Goal: Check status: Check status

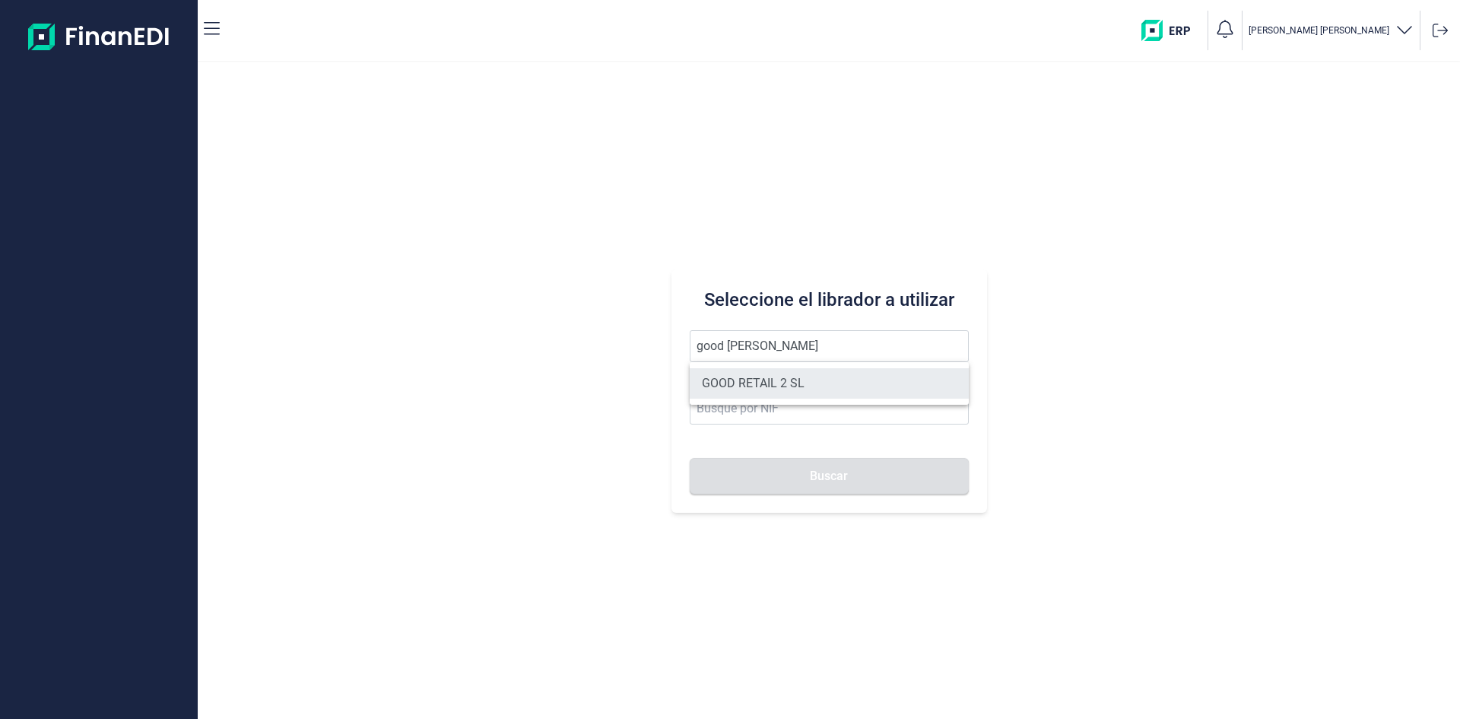
click at [782, 380] on li "GOOD RETAIL 2 SL" at bounding box center [829, 383] width 279 height 30
type input "GOOD RETAIL 2 SL"
type input "B05482914"
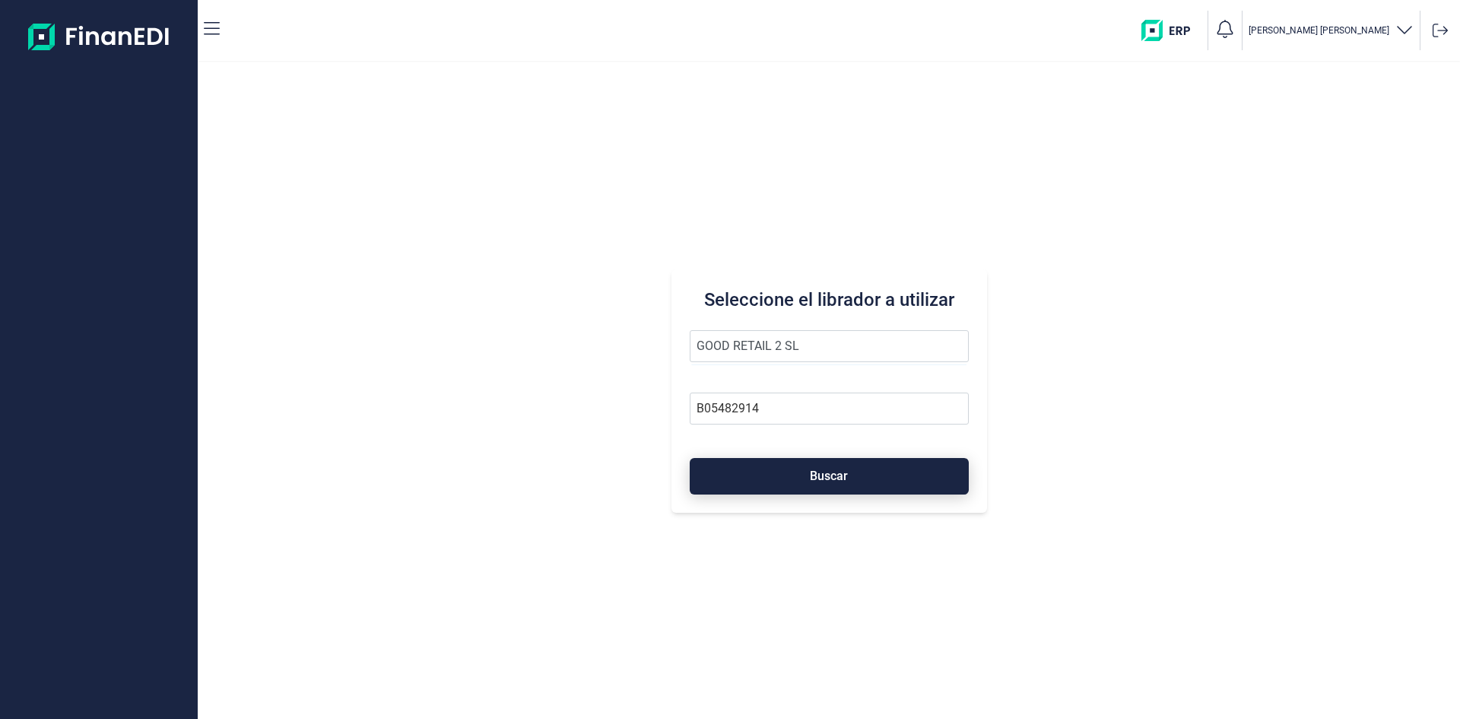
click at [798, 475] on button "Buscar" at bounding box center [829, 476] width 279 height 37
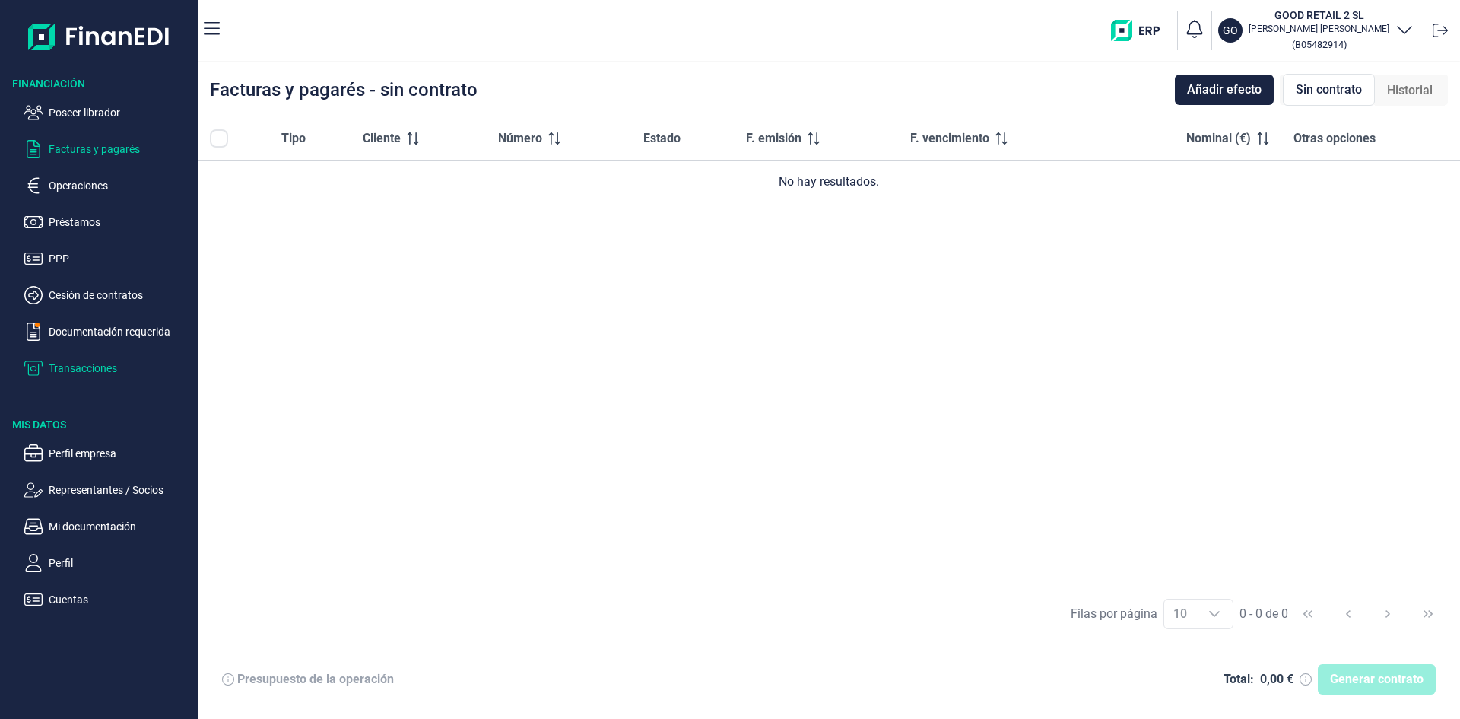
click at [106, 368] on p "Transacciones" at bounding box center [120, 368] width 143 height 18
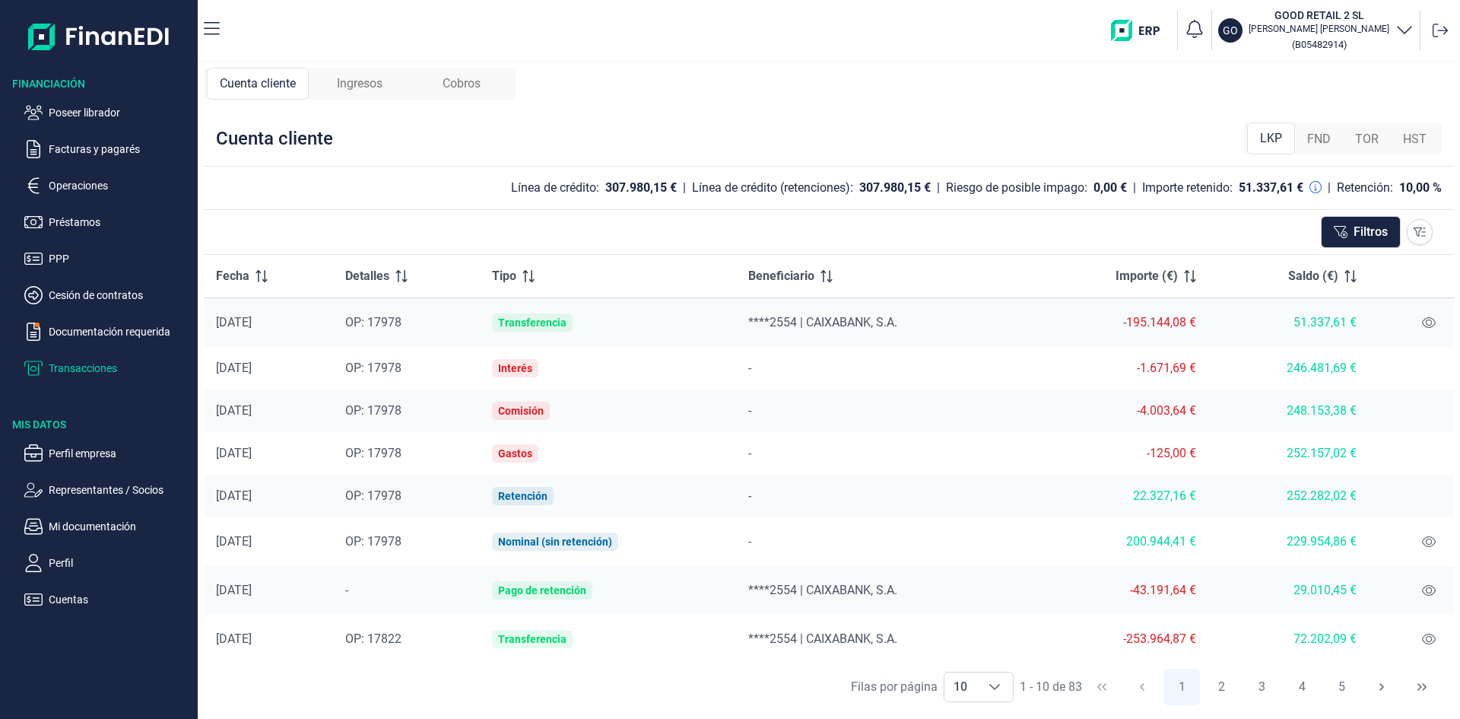
click at [373, 84] on span "Ingresos" at bounding box center [360, 84] width 46 height 18
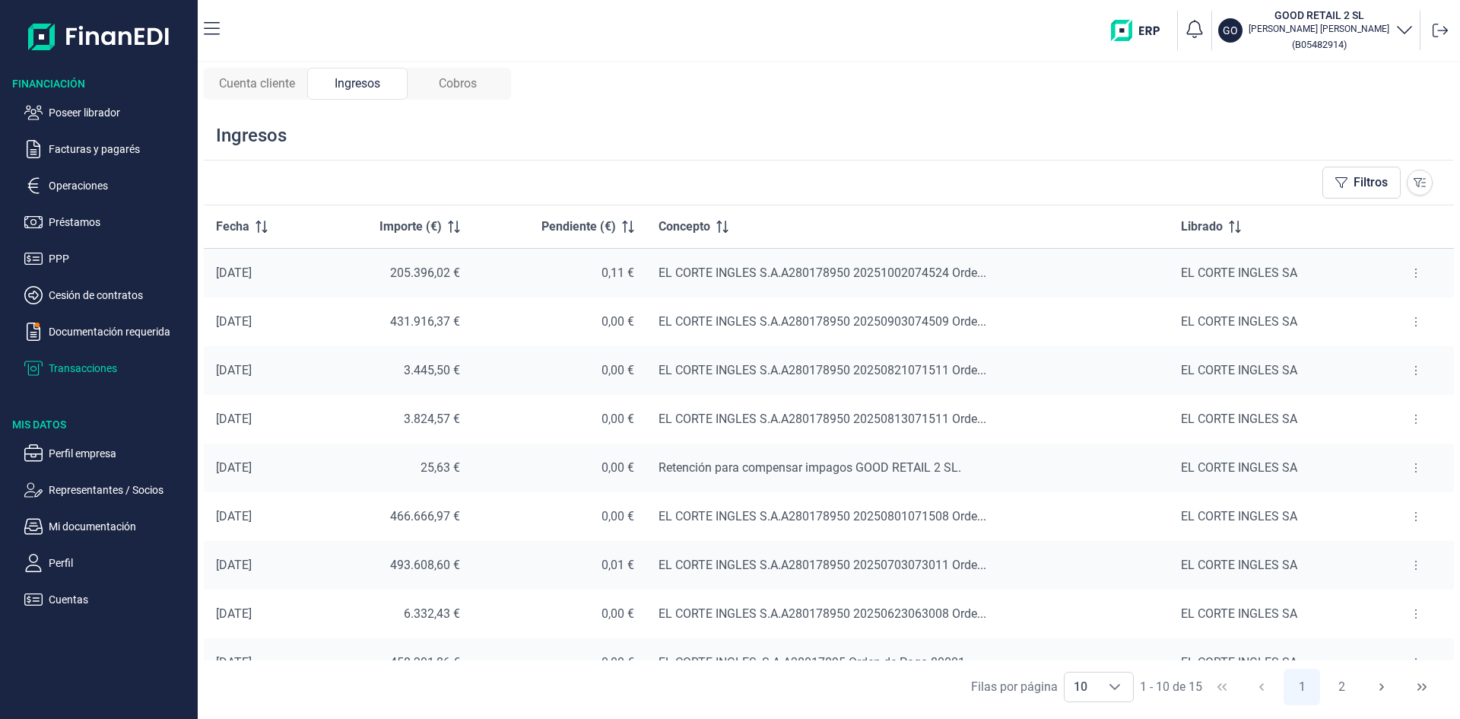
click at [1415, 275] on icon at bounding box center [1416, 273] width 3 height 12
click at [1403, 308] on span "Ver cobros" at bounding box center [1386, 310] width 51 height 15
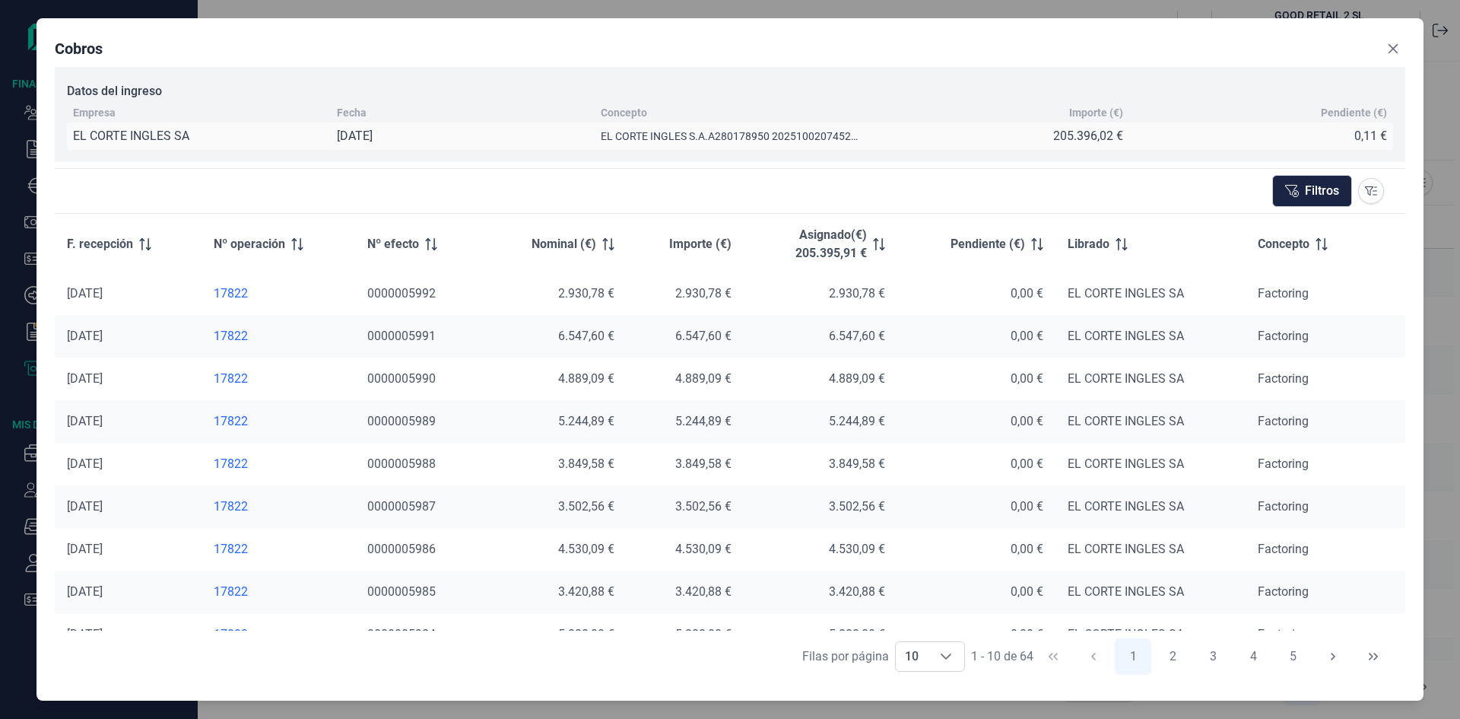
scroll to position [71, 0]
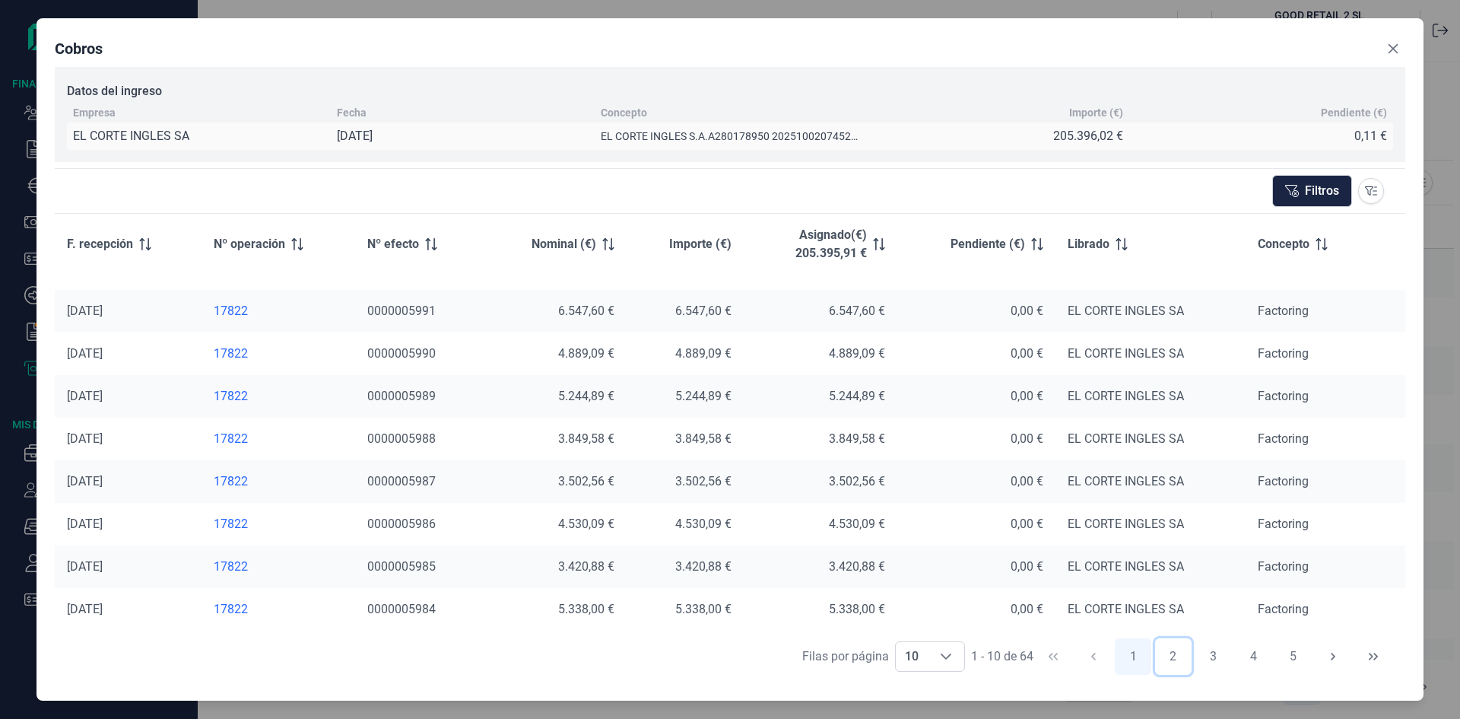
click at [1177, 653] on button "2" at bounding box center [1173, 656] width 37 height 37
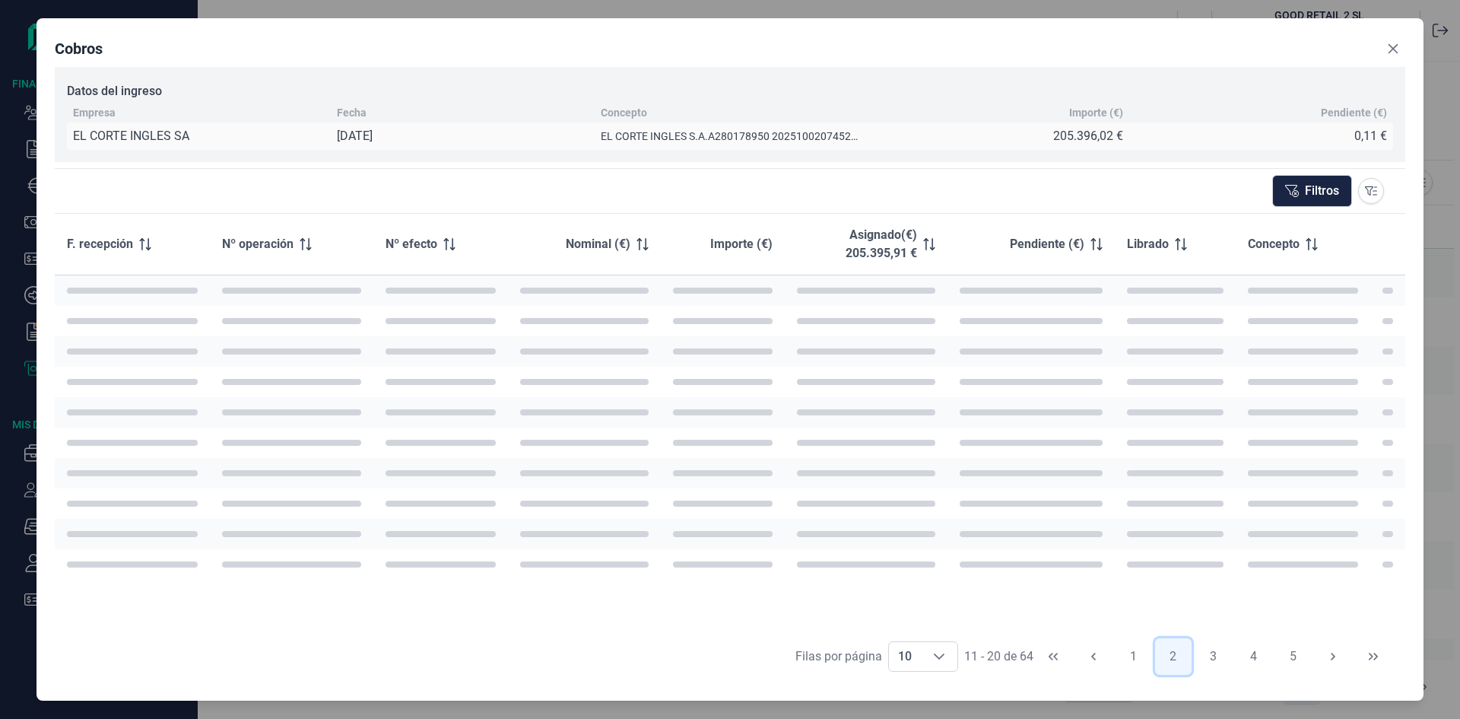
scroll to position [0, 0]
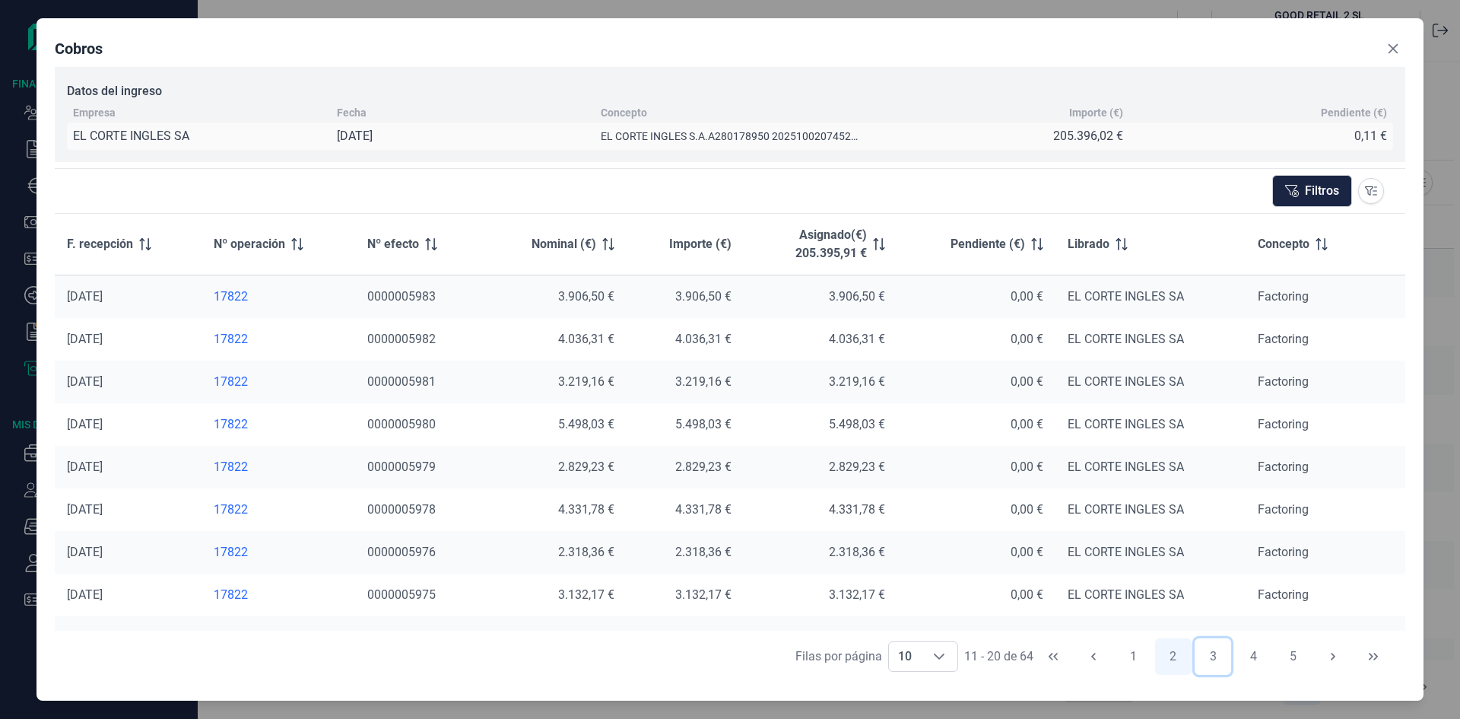
click at [1218, 656] on button "3" at bounding box center [1213, 656] width 37 height 37
click at [1247, 659] on button "4" at bounding box center [1253, 656] width 37 height 37
click at [1253, 662] on button "5" at bounding box center [1253, 656] width 37 height 37
click at [1256, 662] on button "6" at bounding box center [1253, 656] width 37 height 37
click at [1295, 659] on button "7" at bounding box center [1294, 656] width 37 height 37
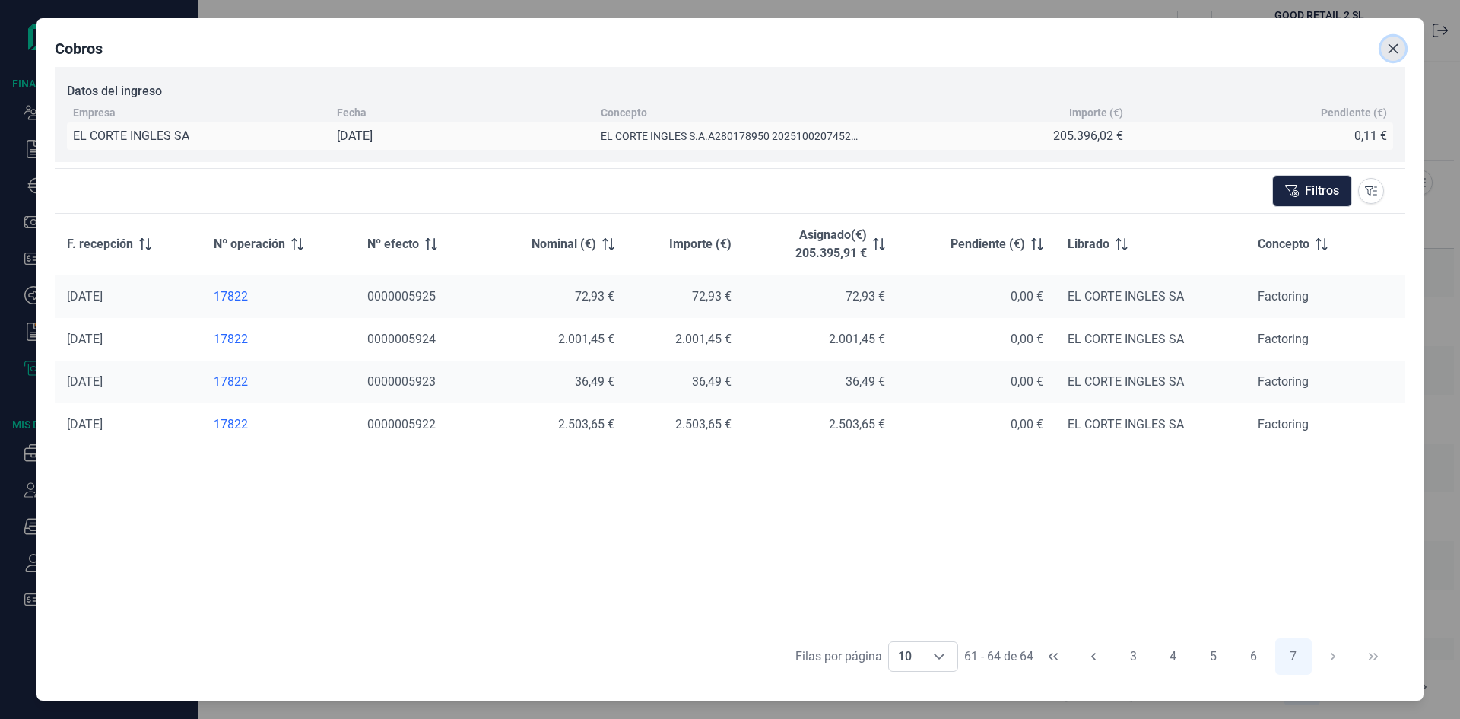
click at [1393, 47] on icon "Close" at bounding box center [1394, 48] width 10 height 10
